Goal: Information Seeking & Learning: Learn about a topic

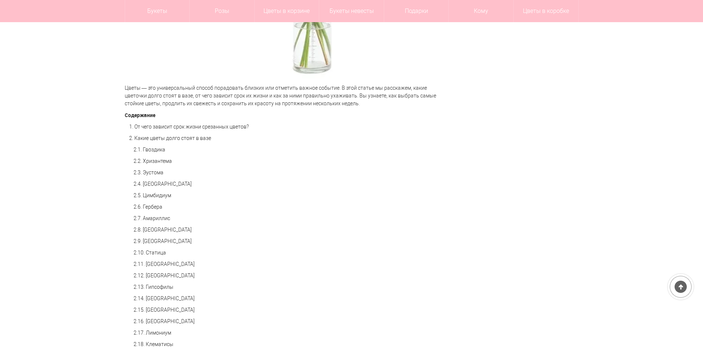
scroll to position [369, 0]
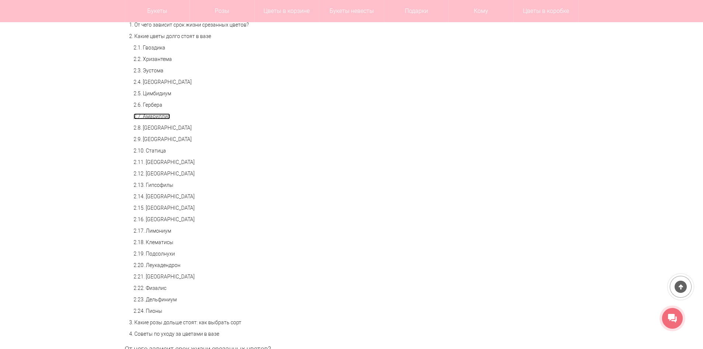
click at [156, 119] on link "2.7. Амариллис" at bounding box center [152, 116] width 37 height 6
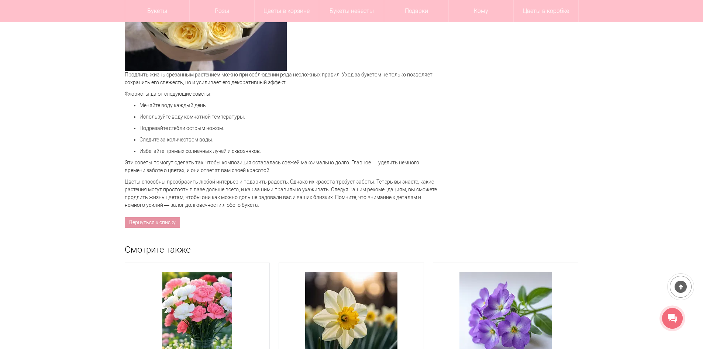
scroll to position [2193, 0]
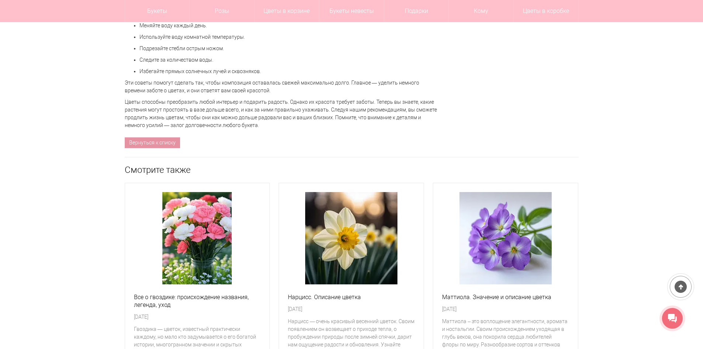
scroll to position [369, 0]
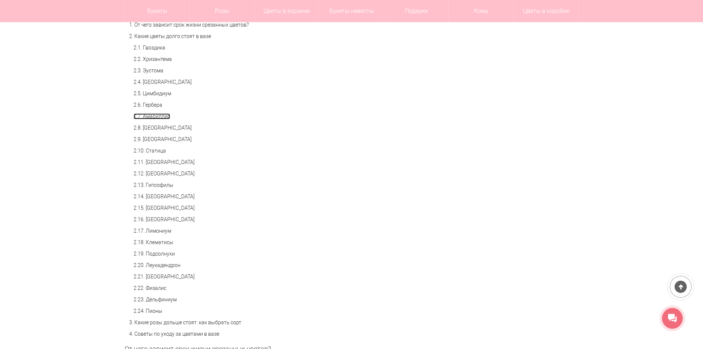
click at [148, 115] on link "2.7. Амариллис" at bounding box center [152, 116] width 37 height 6
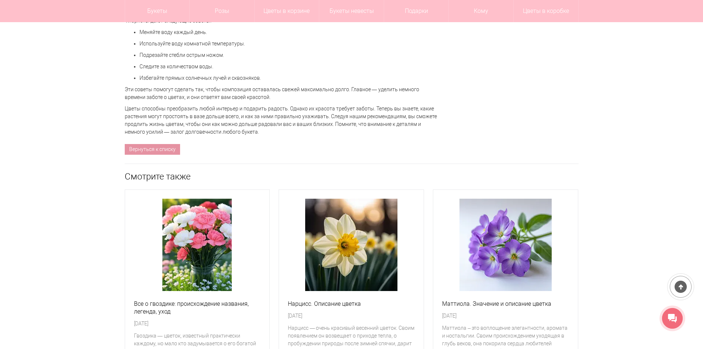
scroll to position [2304, 0]
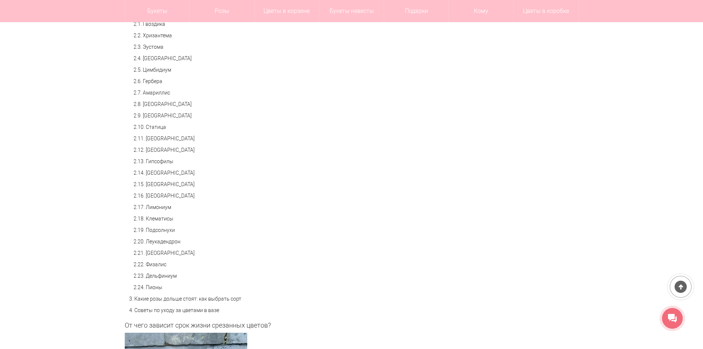
scroll to position [406, 0]
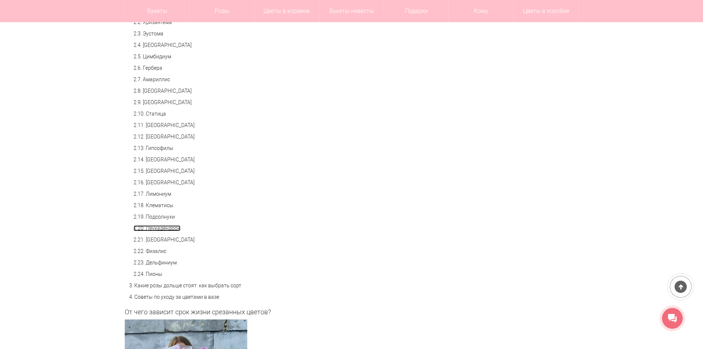
click at [161, 227] on link "2.20. Леукадендрон" at bounding box center [157, 228] width 47 height 6
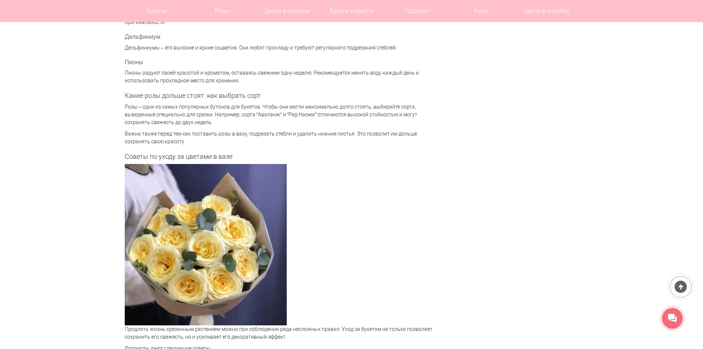
scroll to position [2081, 0]
